Goal: Communication & Community: Connect with others

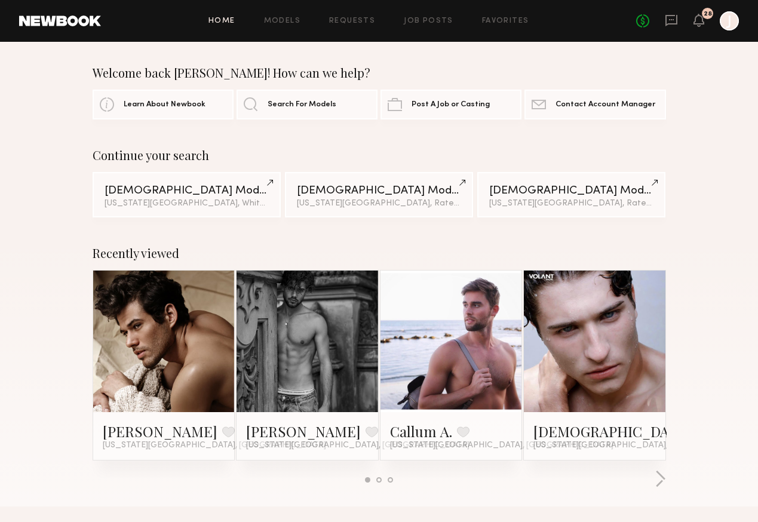
click at [666, 27] on link at bounding box center [671, 21] width 13 height 15
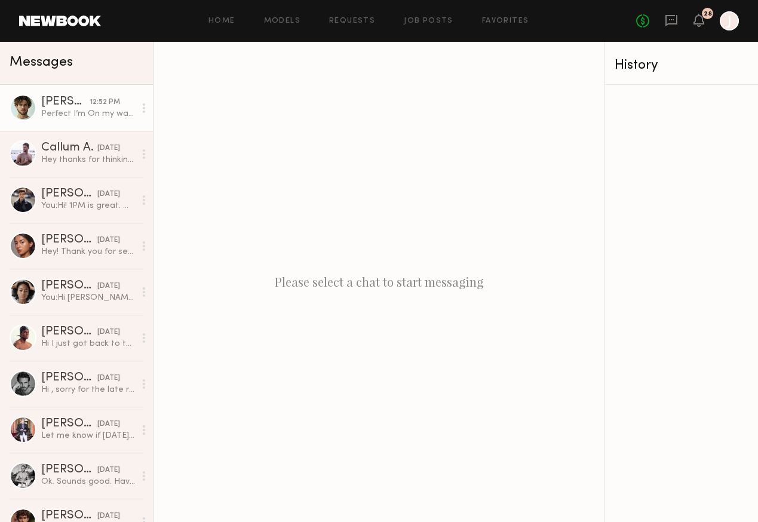
click at [91, 120] on link "[PERSON_NAME] 12:52 PM Perfect I’m On my way !!" at bounding box center [76, 108] width 153 height 46
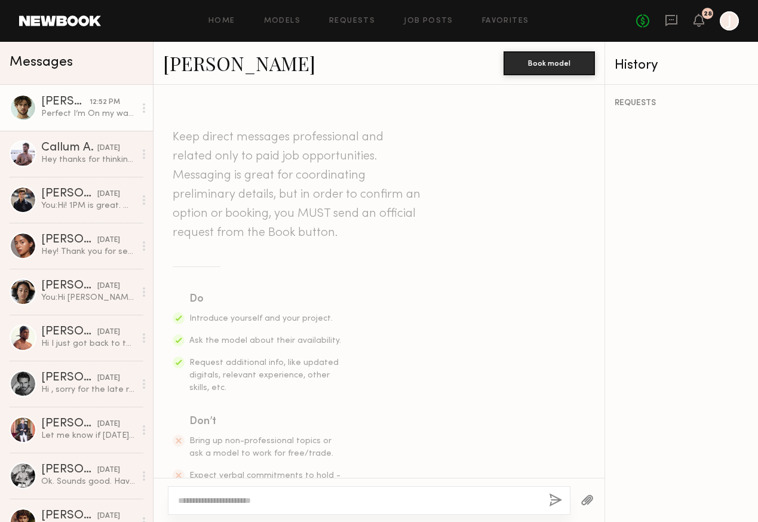
scroll to position [811, 0]
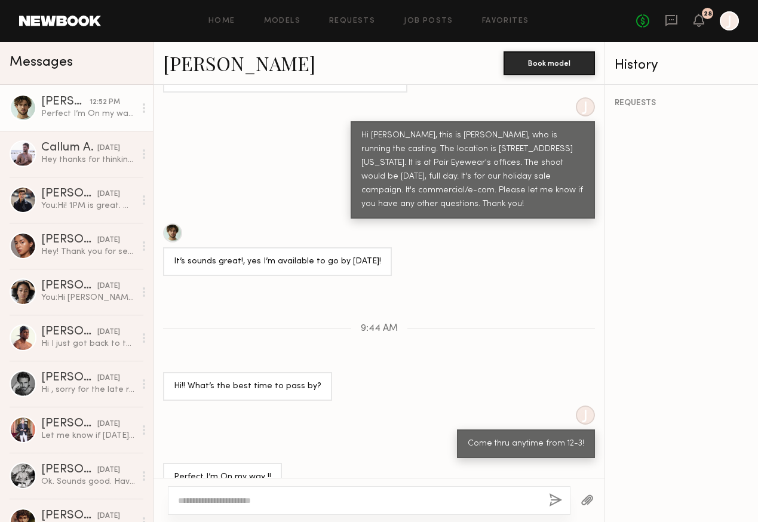
click at [211, 66] on link "[PERSON_NAME]" at bounding box center [239, 63] width 152 height 26
